Goal: Book appointment/travel/reservation

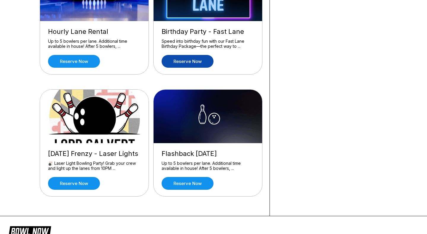
scroll to position [221, 0]
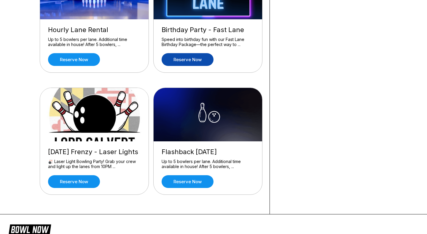
click at [190, 59] on link "Reserve now" at bounding box center [188, 59] width 52 height 13
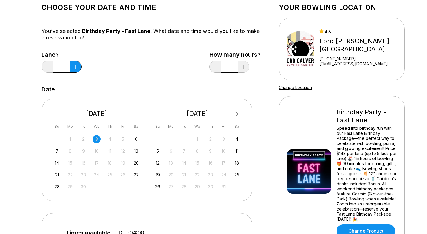
scroll to position [38, 0]
click at [136, 152] on div "13" at bounding box center [136, 151] width 8 height 8
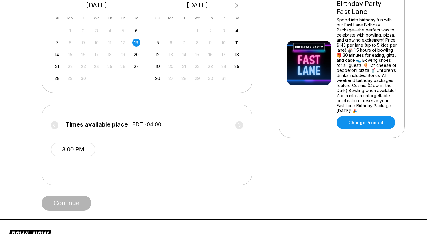
scroll to position [151, 0]
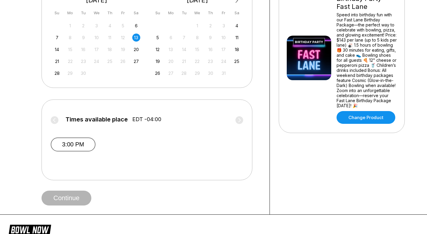
click at [85, 146] on button "3:00 PM" at bounding box center [73, 144] width 45 height 14
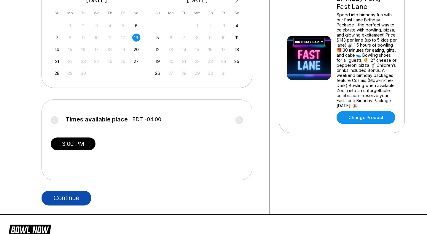
click at [77, 196] on button "Continue" at bounding box center [67, 198] width 50 height 15
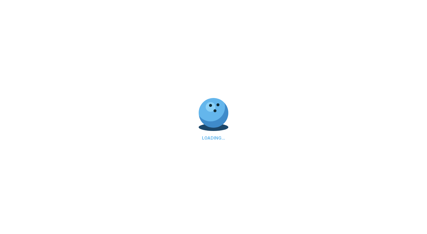
select select "**"
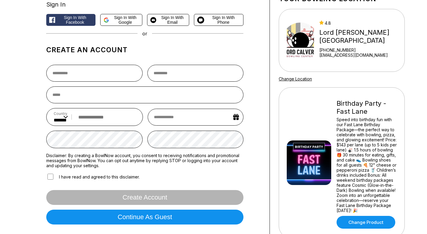
scroll to position [47, 0]
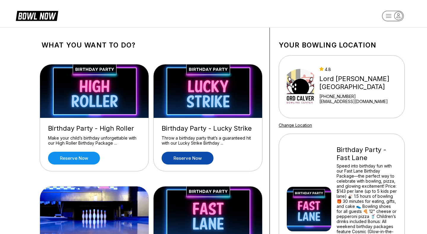
click at [188, 161] on link "Reserve now" at bounding box center [188, 158] width 52 height 13
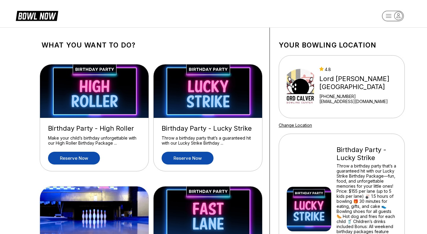
click at [92, 156] on link "Reserve now" at bounding box center [74, 158] width 52 height 13
